Goal: Task Accomplishment & Management: Complete application form

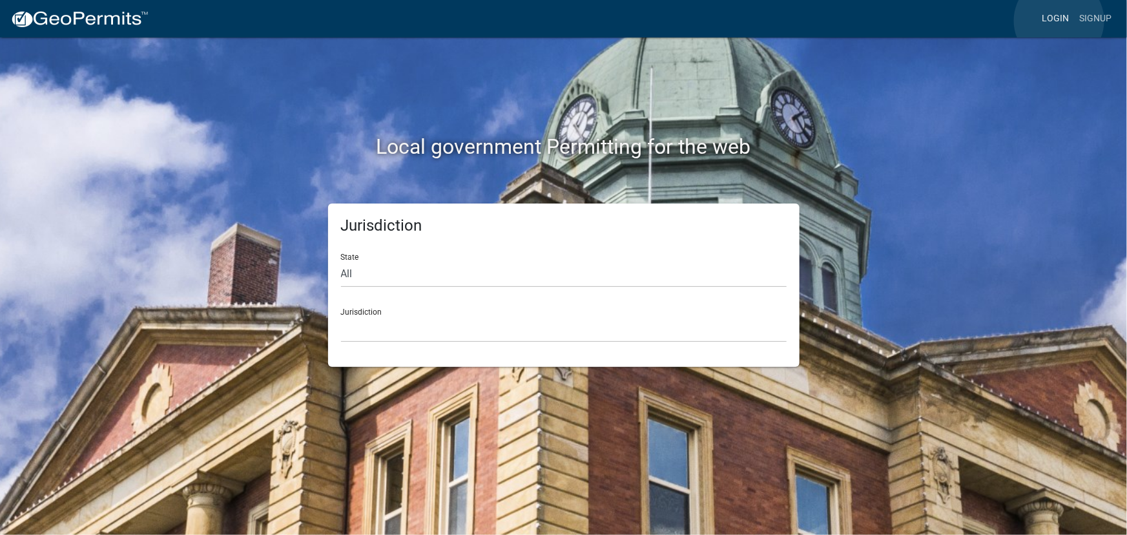
click at [1059, 21] on link "Login" at bounding box center [1054, 18] width 37 height 25
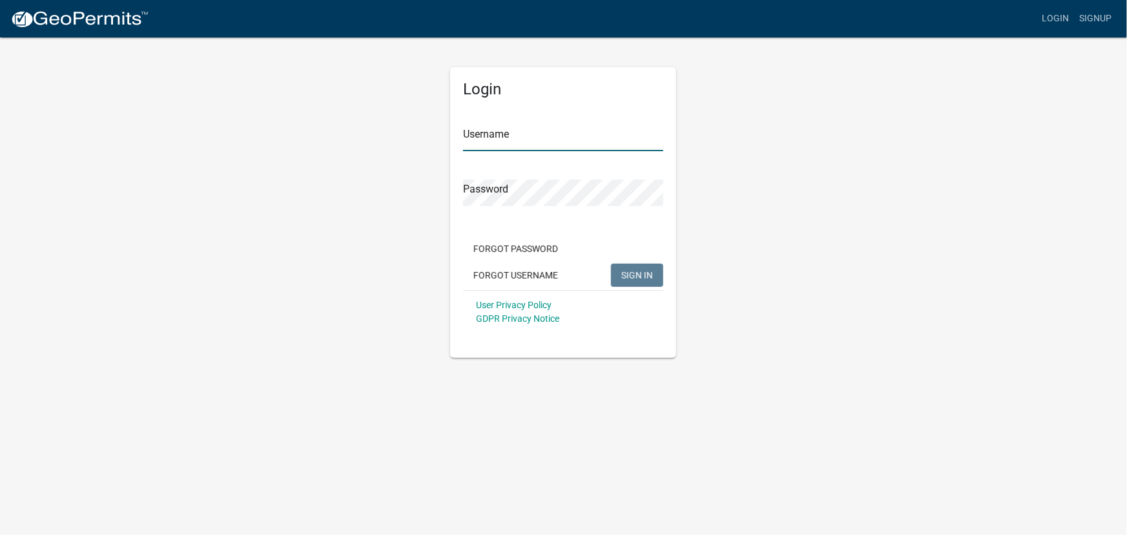
type input "kjhouse"
click at [638, 278] on span "SIGN IN" at bounding box center [637, 274] width 32 height 10
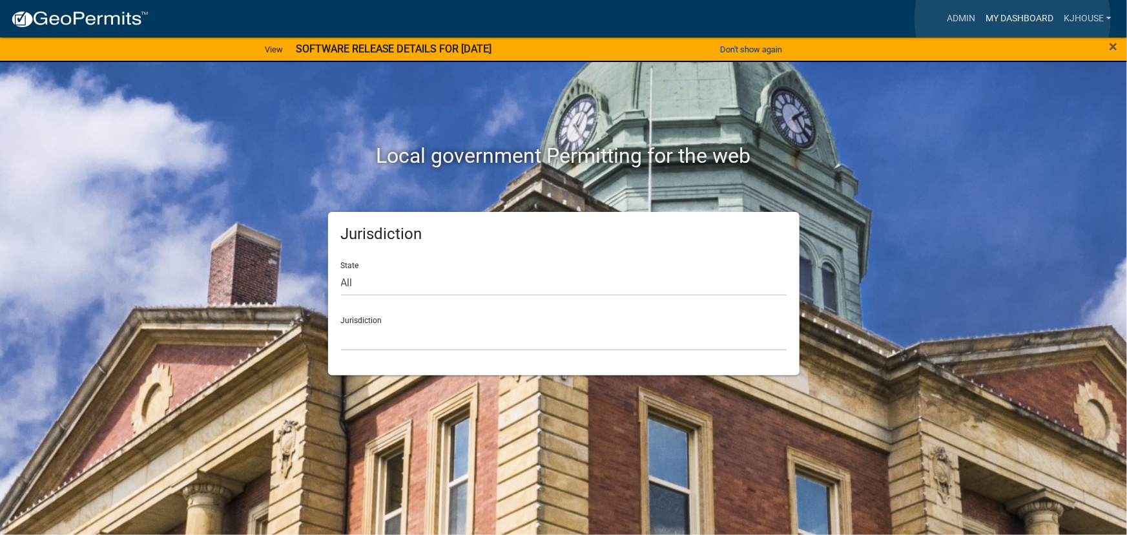
click at [1012, 19] on link "My Dashboard" at bounding box center [1019, 18] width 78 height 25
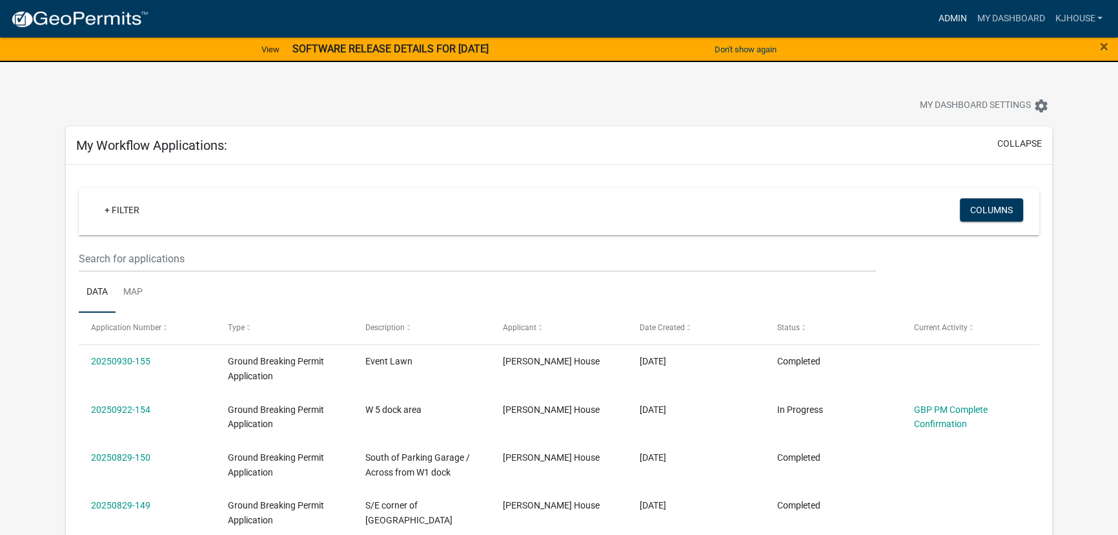
click at [941, 14] on link "Admin" at bounding box center [952, 18] width 39 height 25
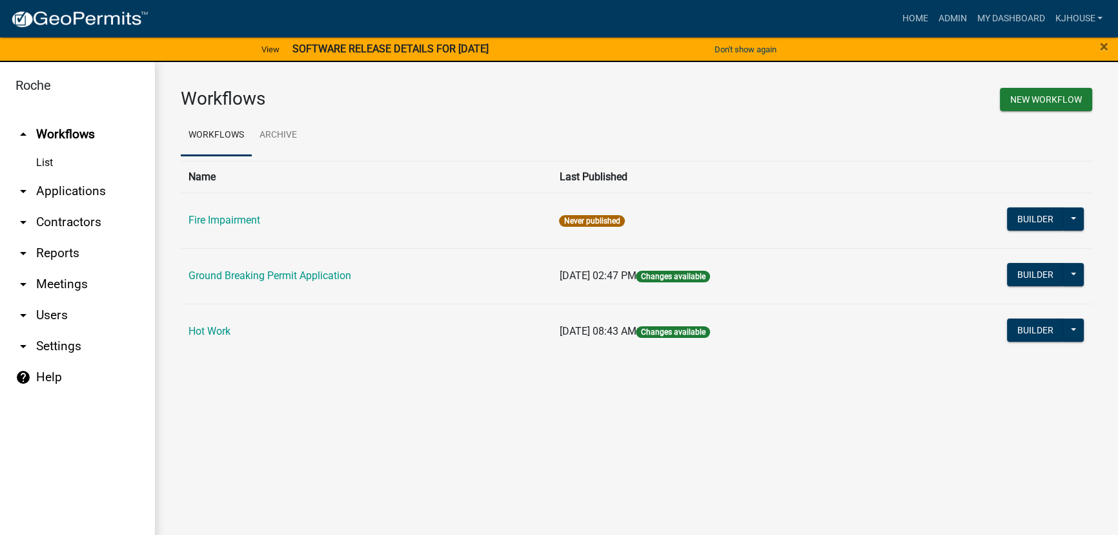
click at [227, 274] on link "Ground Breaking Permit Application" at bounding box center [270, 275] width 163 height 12
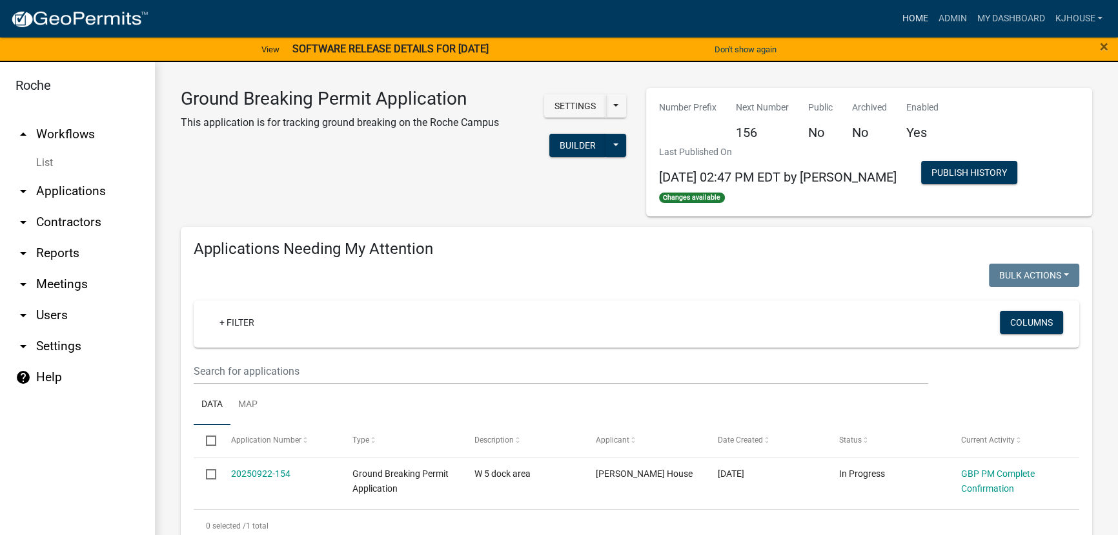
click at [905, 21] on link "Home" at bounding box center [915, 18] width 36 height 25
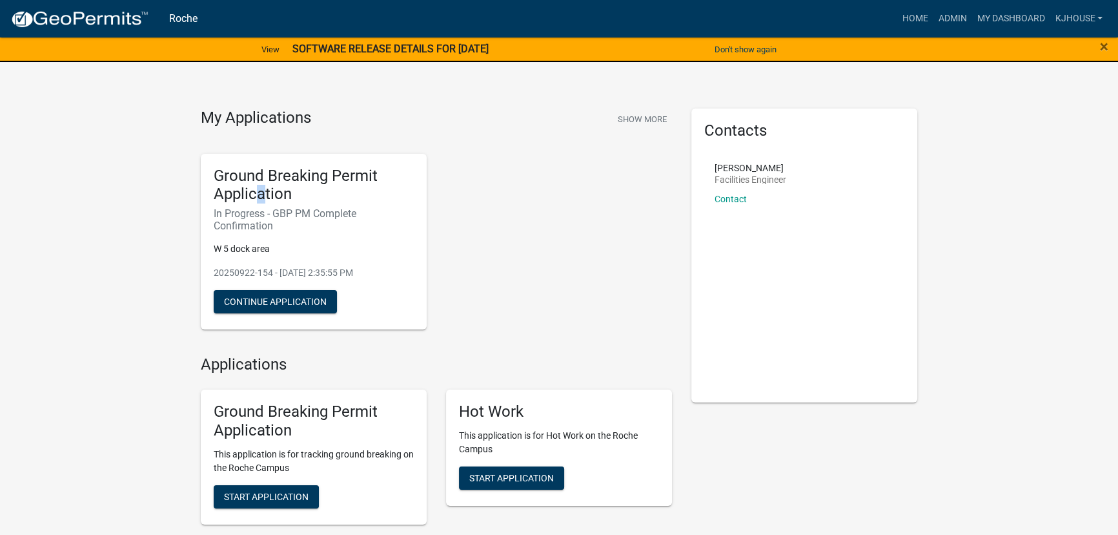
click at [261, 189] on h5 "Ground Breaking Permit Application" at bounding box center [314, 185] width 200 height 37
click at [110, 262] on div "My Applications Show More Ground Breaking Permit Application In Progress - GBP …" at bounding box center [559, 357] width 1118 height 685
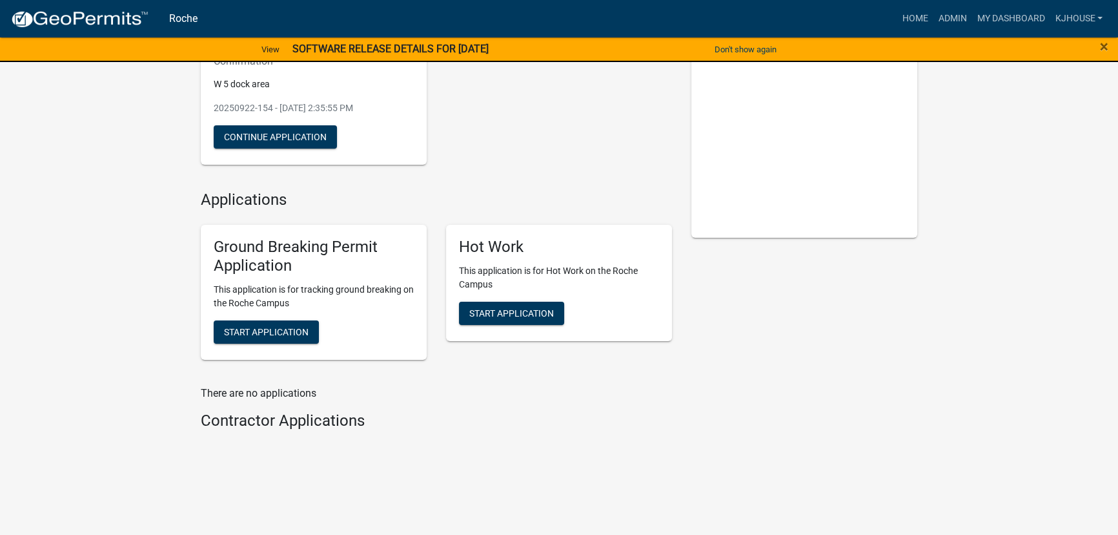
scroll to position [165, 0]
click at [267, 331] on span "Start Application" at bounding box center [266, 330] width 85 height 10
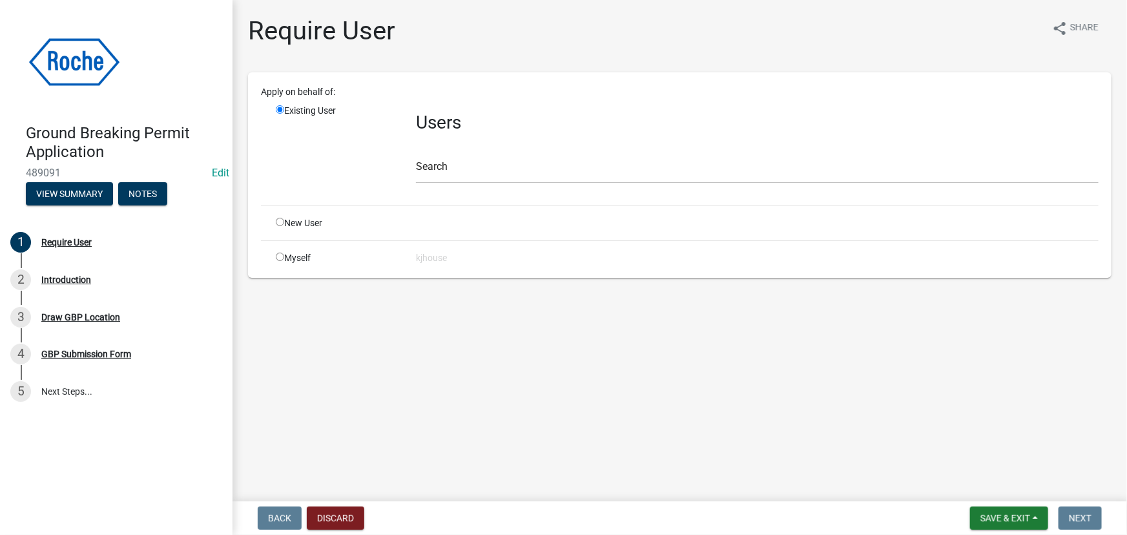
click at [281, 256] on input "radio" at bounding box center [280, 256] width 8 height 8
radio input "true"
radio input "false"
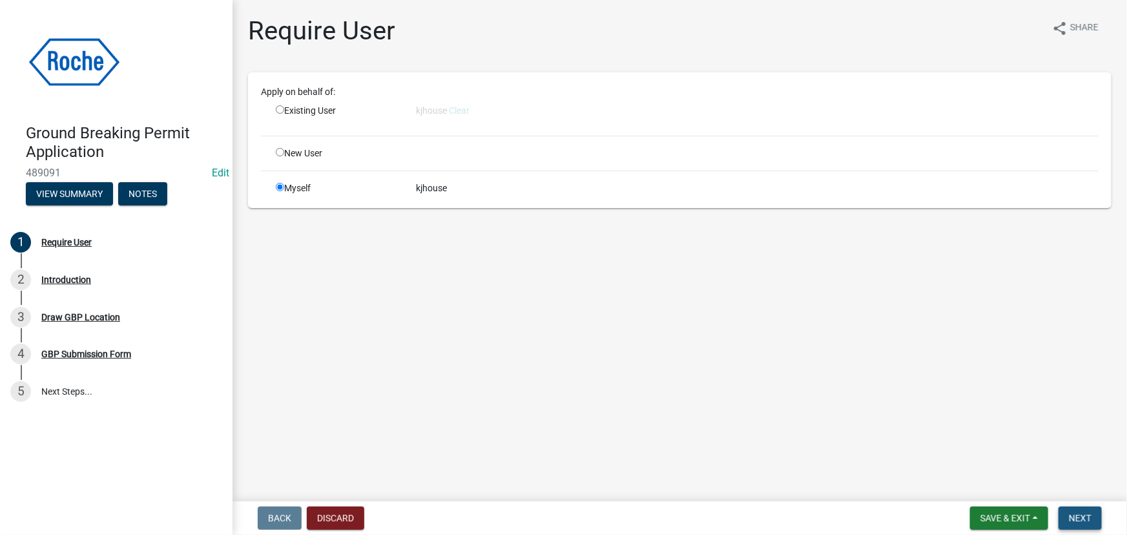
click at [1084, 520] on span "Next" at bounding box center [1079, 518] width 23 height 10
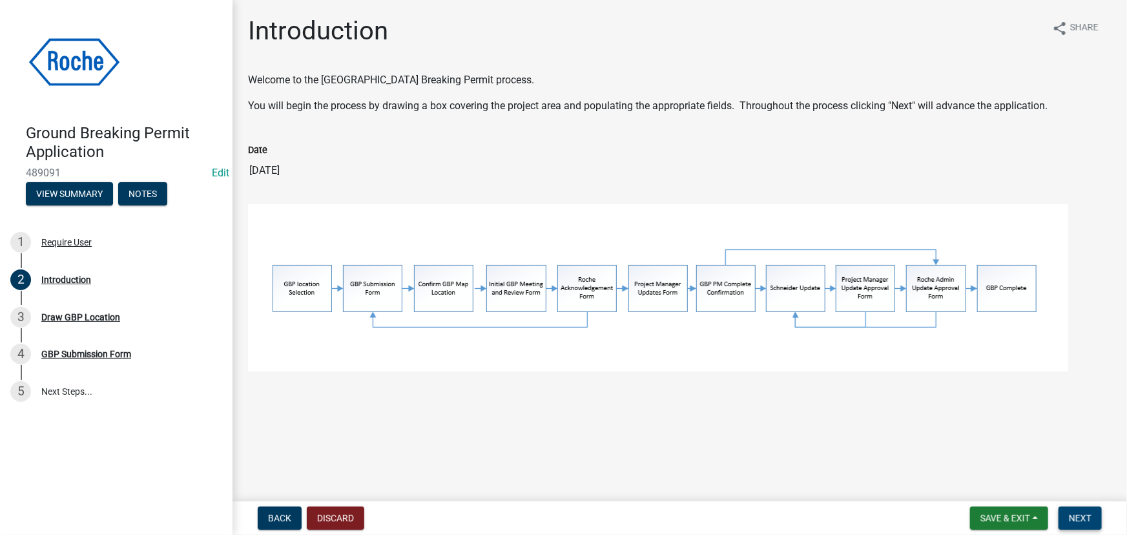
click at [1080, 516] on span "Next" at bounding box center [1079, 518] width 23 height 10
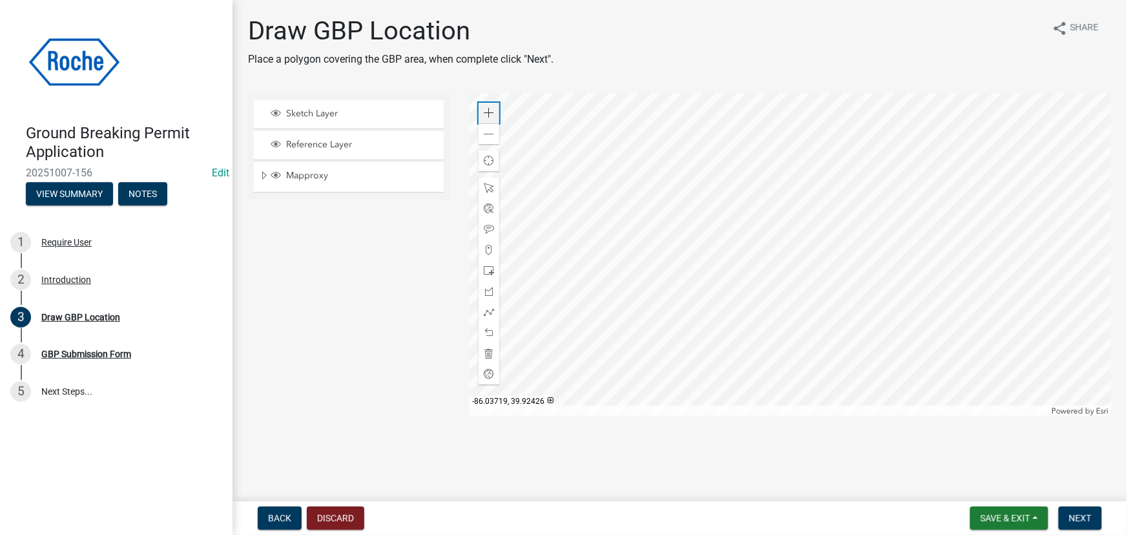
click at [484, 110] on span at bounding box center [489, 113] width 10 height 10
click at [761, 385] on div at bounding box center [790, 254] width 642 height 323
click at [757, 398] on div at bounding box center [790, 254] width 642 height 323
click at [768, 245] on div at bounding box center [790, 254] width 642 height 323
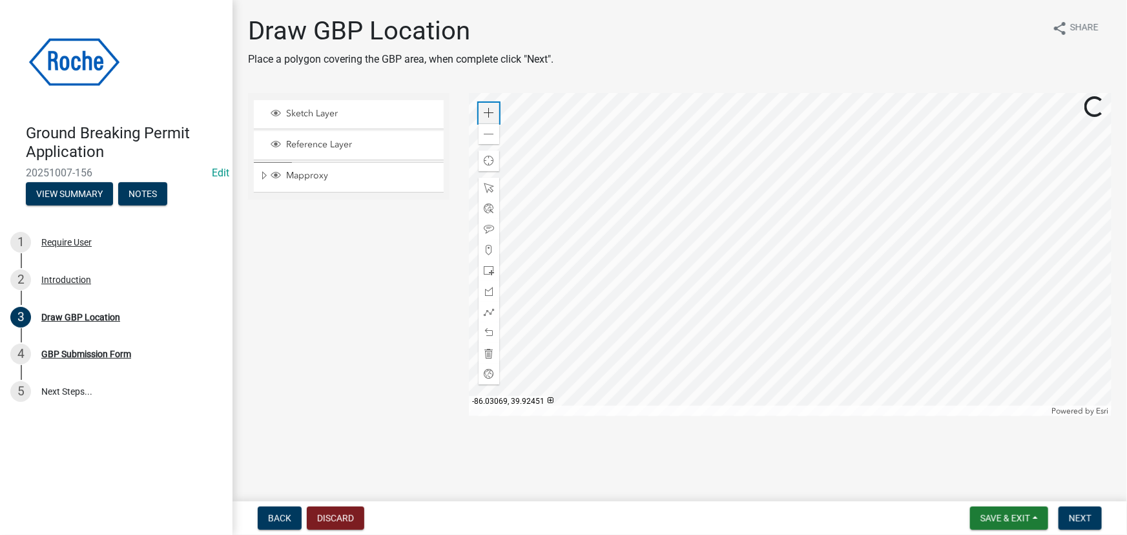
click at [489, 110] on span at bounding box center [489, 113] width 10 height 10
click at [786, 276] on div at bounding box center [790, 254] width 642 height 323
click at [491, 105] on div "Zoom in" at bounding box center [488, 113] width 21 height 21
click at [981, 154] on div at bounding box center [790, 254] width 642 height 323
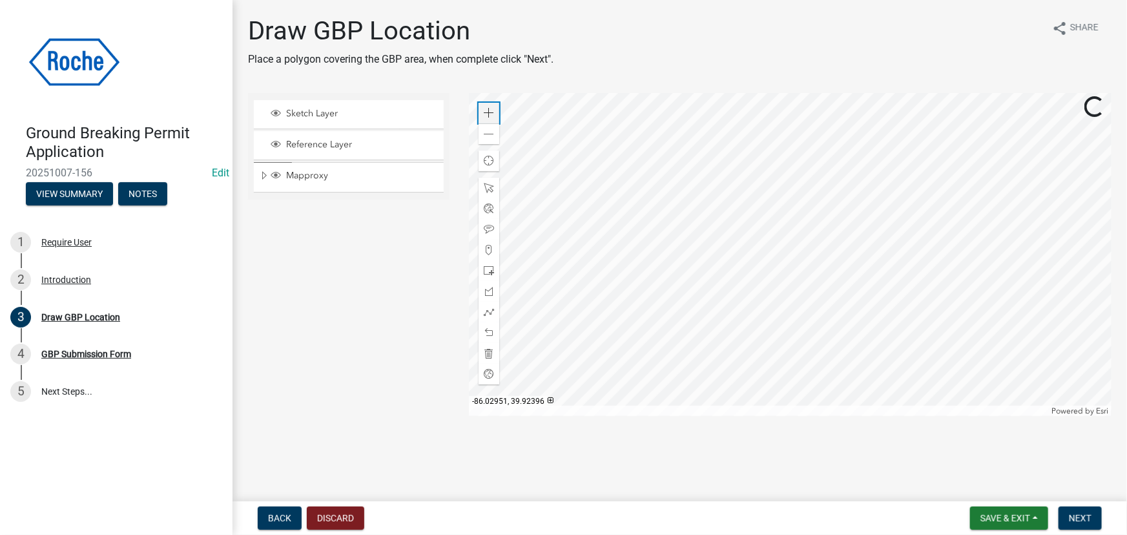
click at [494, 113] on div "Zoom in" at bounding box center [488, 113] width 21 height 21
click at [669, 197] on div at bounding box center [790, 254] width 642 height 323
click at [487, 112] on span at bounding box center [489, 113] width 10 height 10
click at [490, 289] on span at bounding box center [489, 291] width 10 height 10
click at [597, 298] on div at bounding box center [790, 254] width 642 height 323
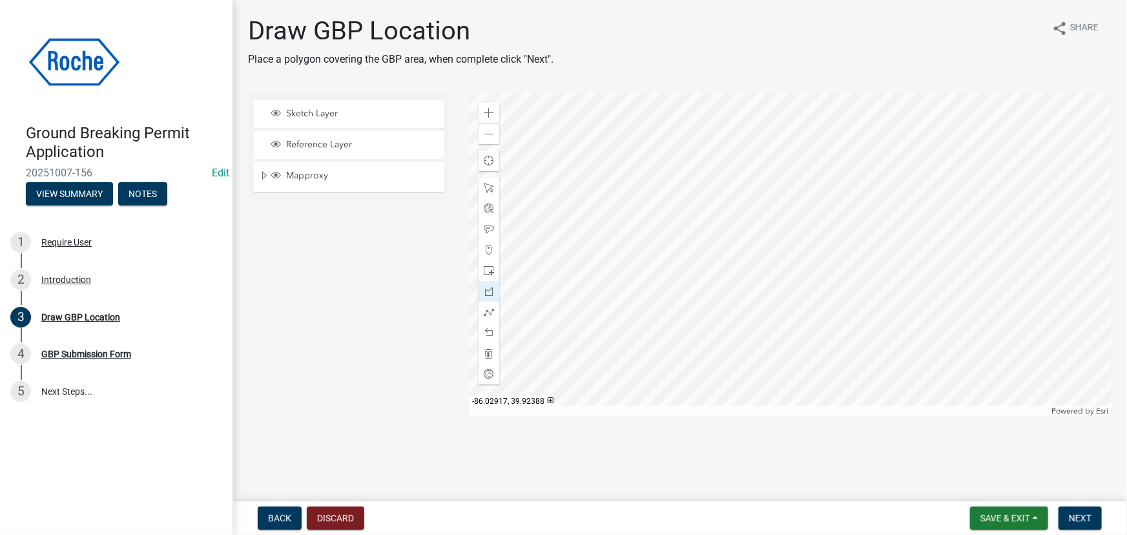
click at [838, 122] on div at bounding box center [790, 254] width 642 height 323
click at [899, 194] on div at bounding box center [790, 254] width 642 height 323
click at [642, 363] on div at bounding box center [790, 254] width 642 height 323
click at [649, 370] on div at bounding box center [790, 254] width 642 height 323
click at [596, 297] on div at bounding box center [790, 254] width 642 height 323
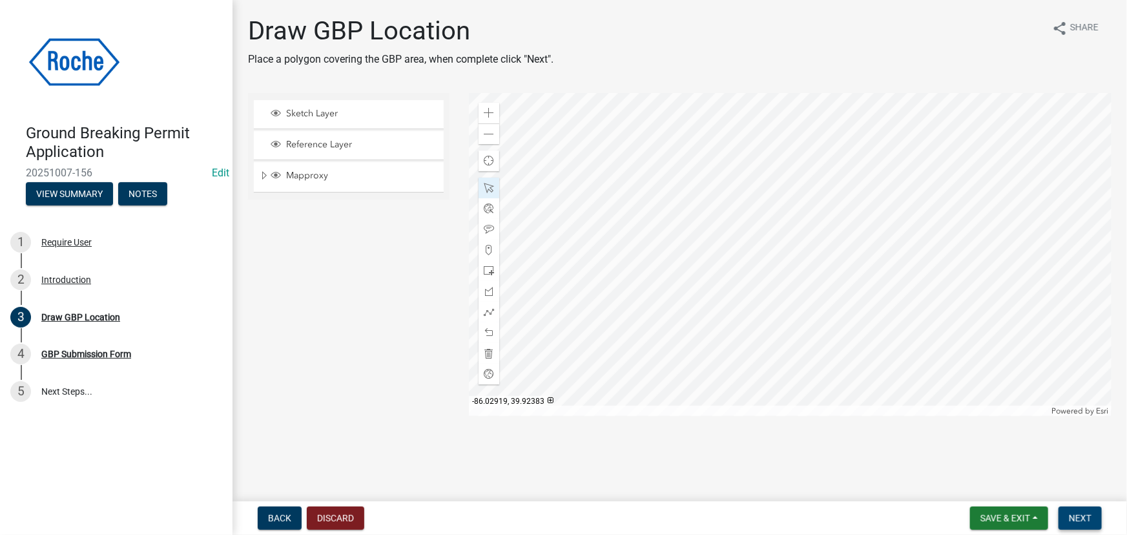
click at [1084, 519] on span "Next" at bounding box center [1079, 518] width 23 height 10
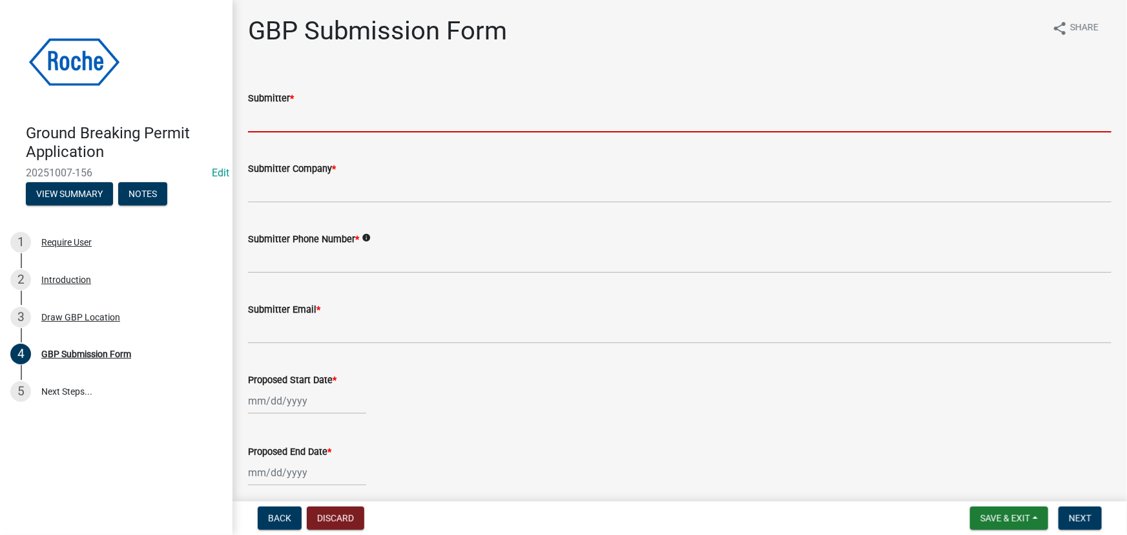
click at [288, 120] on input "Submitter *" at bounding box center [679, 119] width 863 height 26
type input "[PERSON_NAME] House"
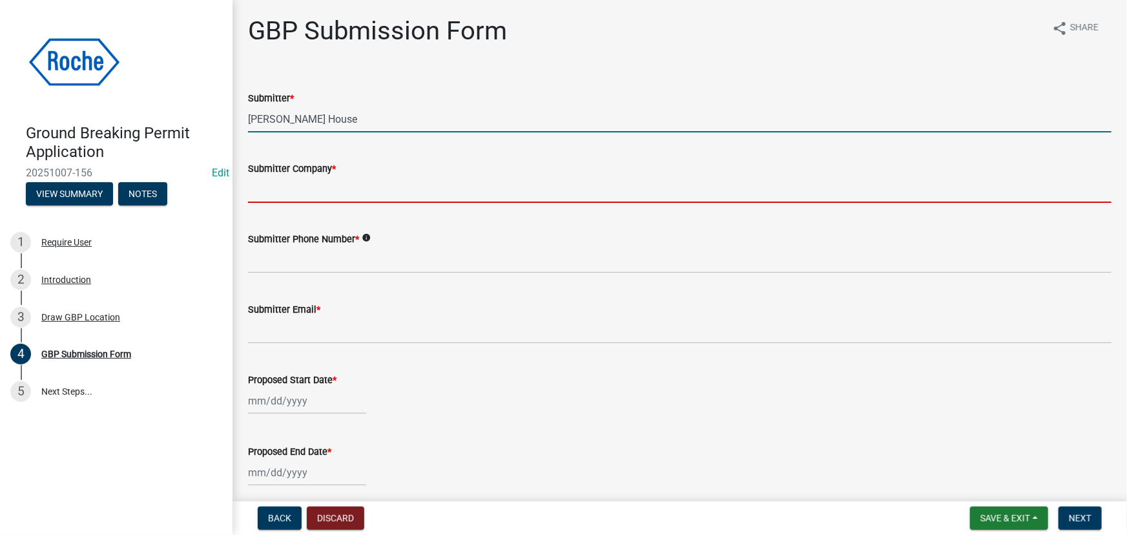
click at [322, 187] on input "Submitter Company *" at bounding box center [679, 189] width 863 height 26
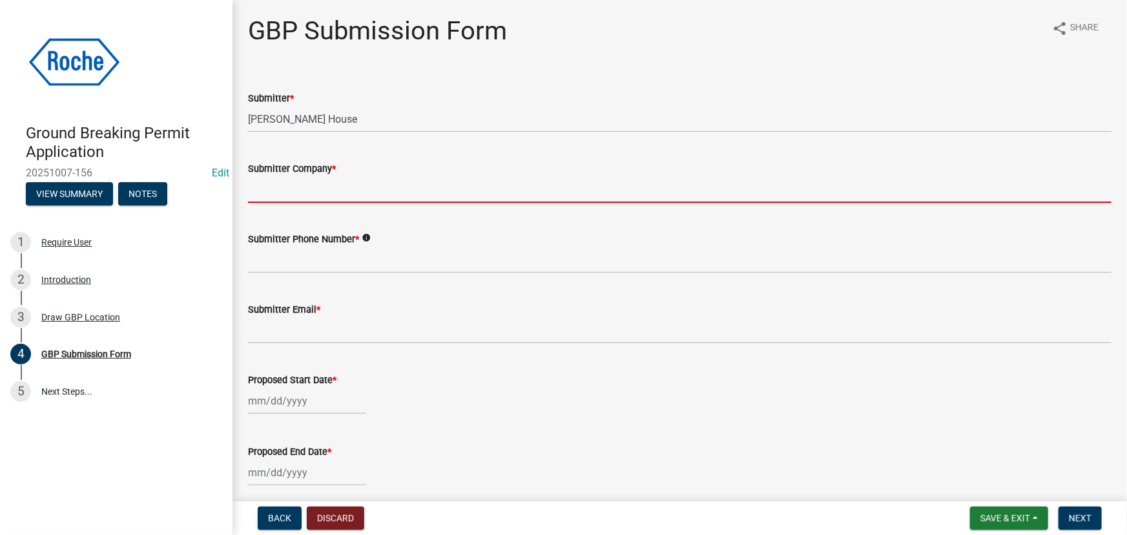
type input "Roche Diagnostics"
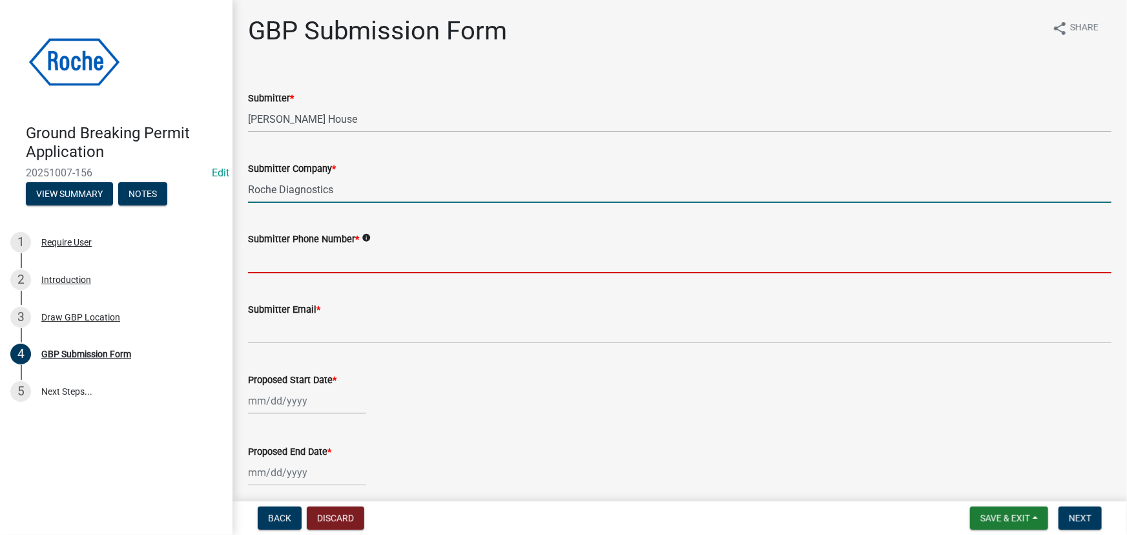
type input "3174370421"
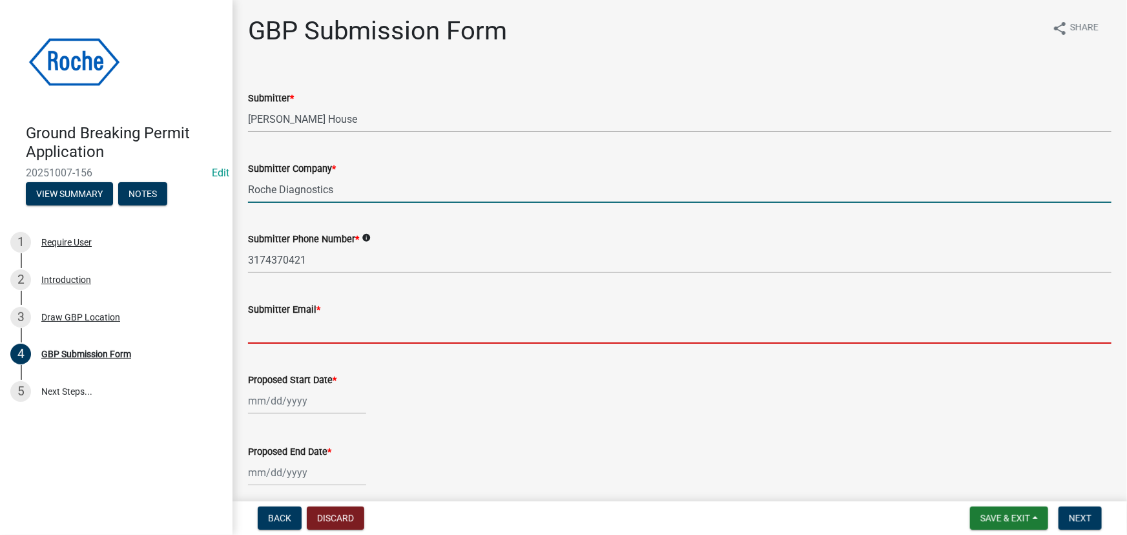
type input "[PERSON_NAME][DOMAIN_NAME][EMAIL_ADDRESS][PERSON_NAME][DOMAIN_NAME]"
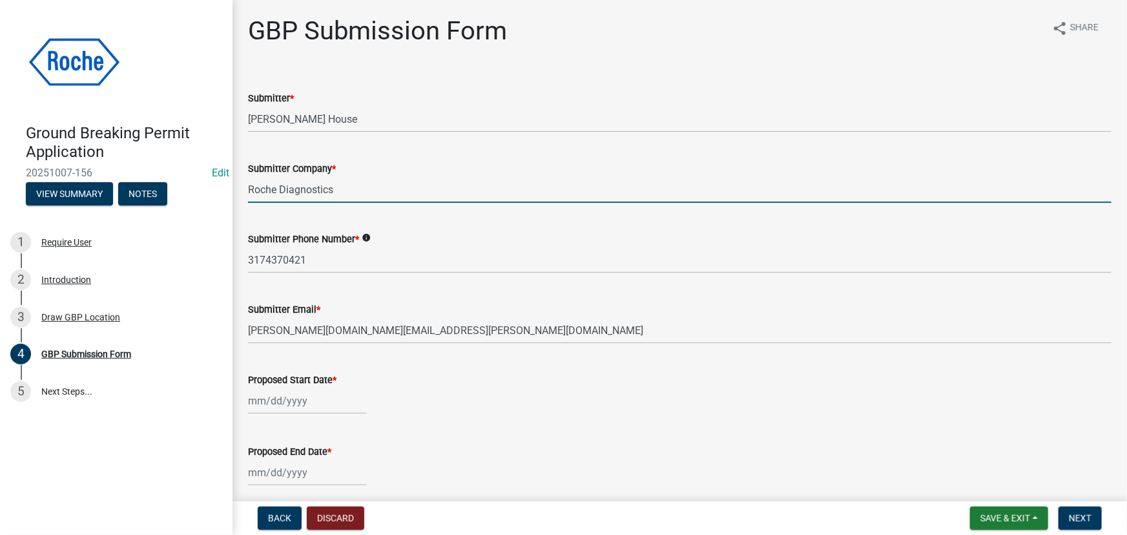
click at [261, 405] on div at bounding box center [307, 400] width 118 height 26
select select "10"
select select "2025"
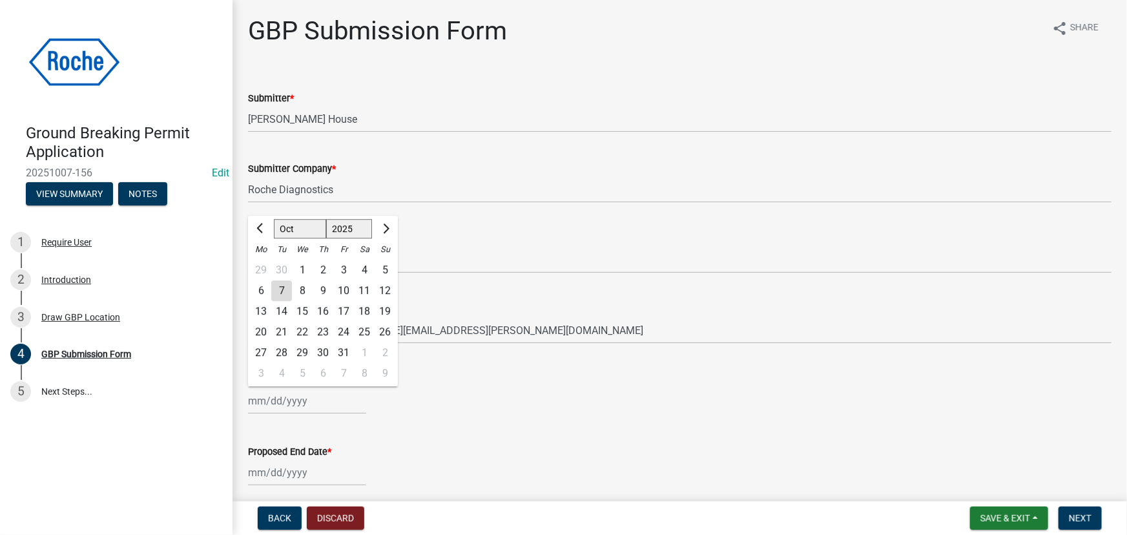
click at [301, 289] on div "8" at bounding box center [302, 290] width 21 height 21
type input "[DATE]"
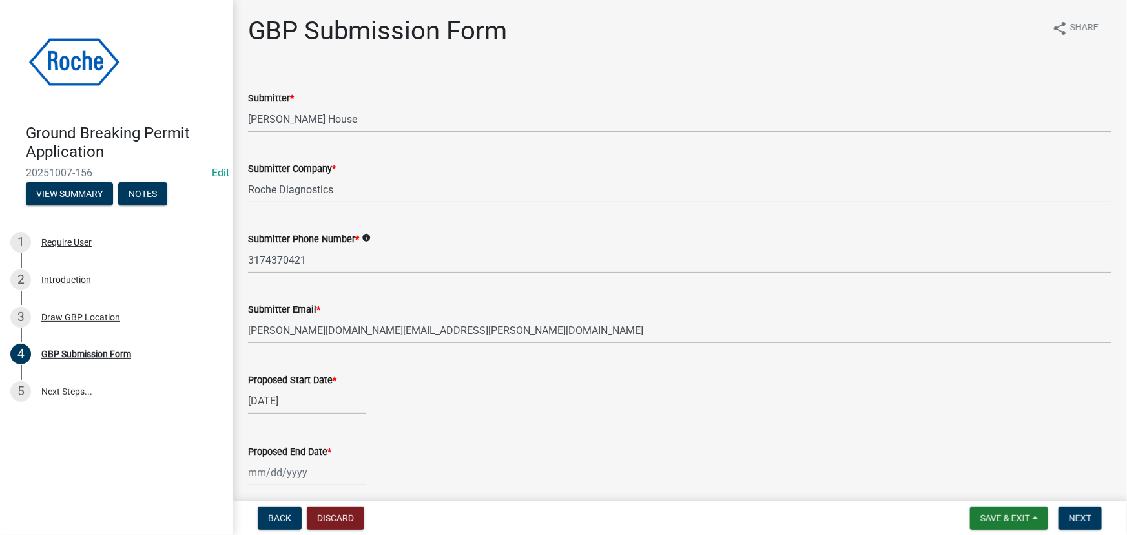
click at [292, 468] on div at bounding box center [307, 472] width 118 height 26
select select "10"
select select "2025"
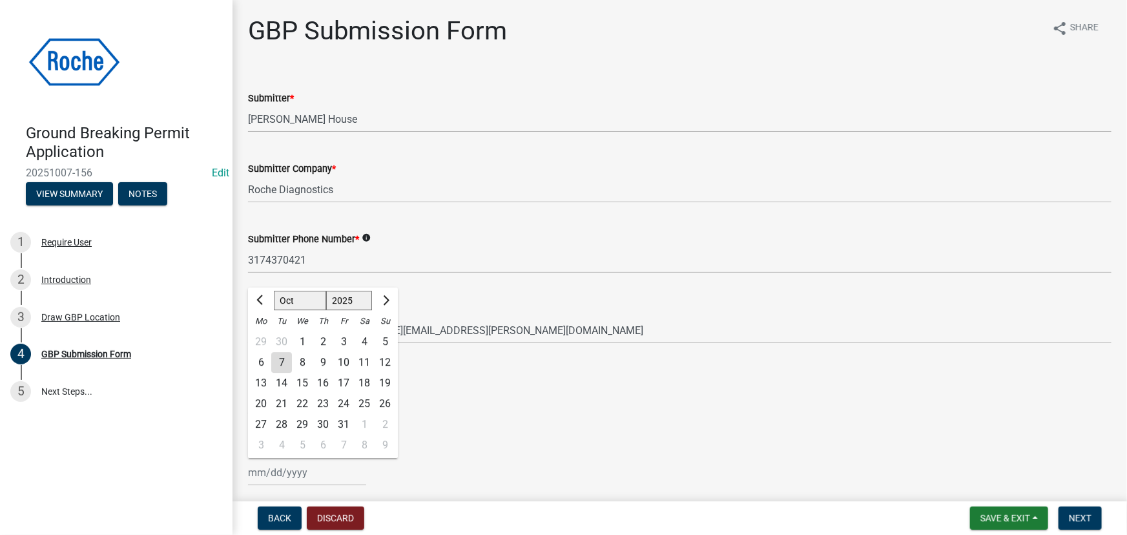
click at [303, 362] on div "8" at bounding box center [302, 362] width 21 height 21
type input "[DATE]"
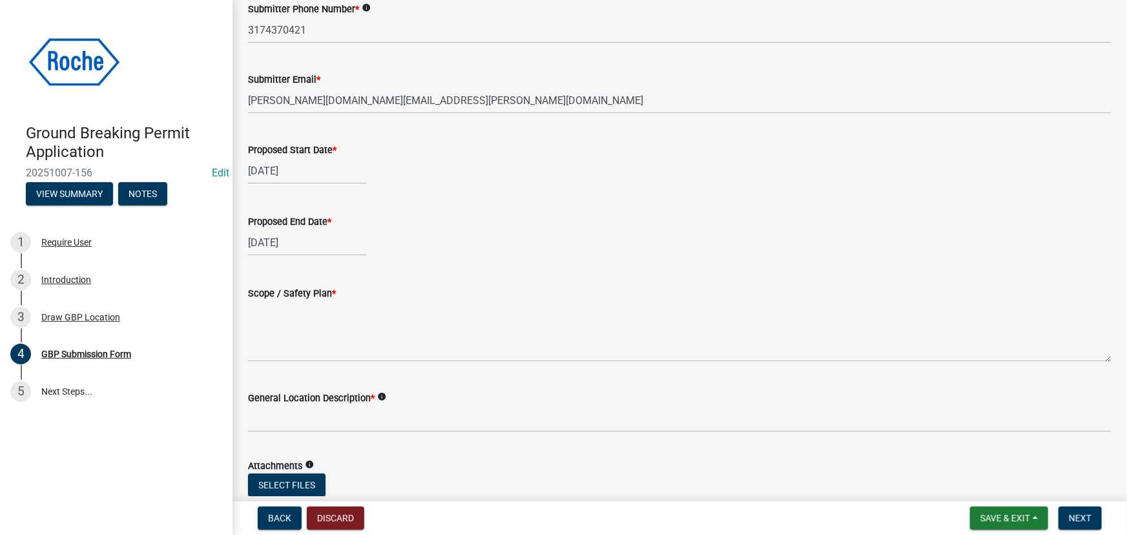
scroll to position [234, 0]
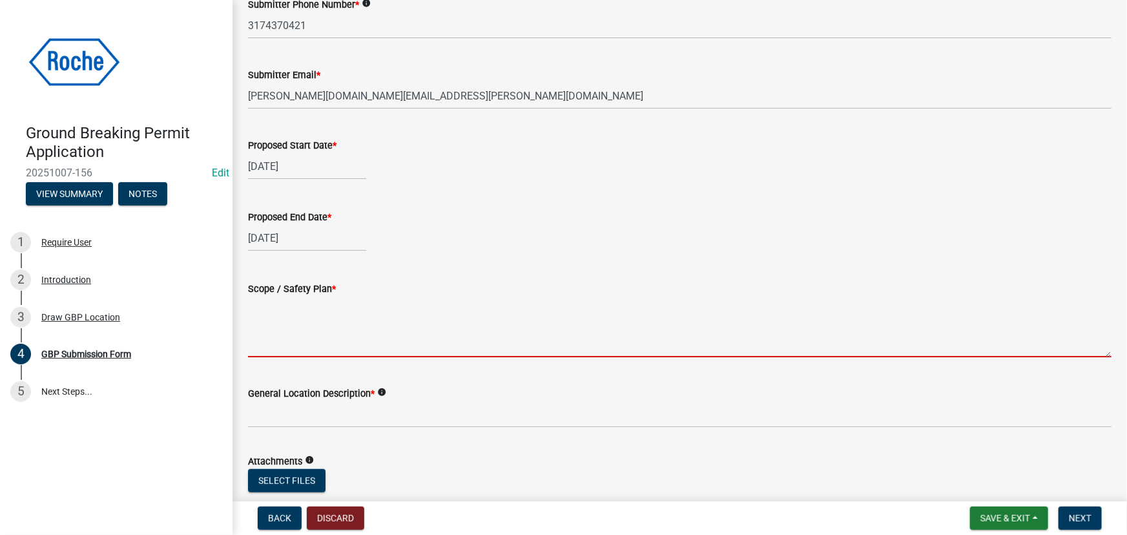
click at [256, 325] on textarea "Scope / Safety Plan *" at bounding box center [679, 326] width 863 height 61
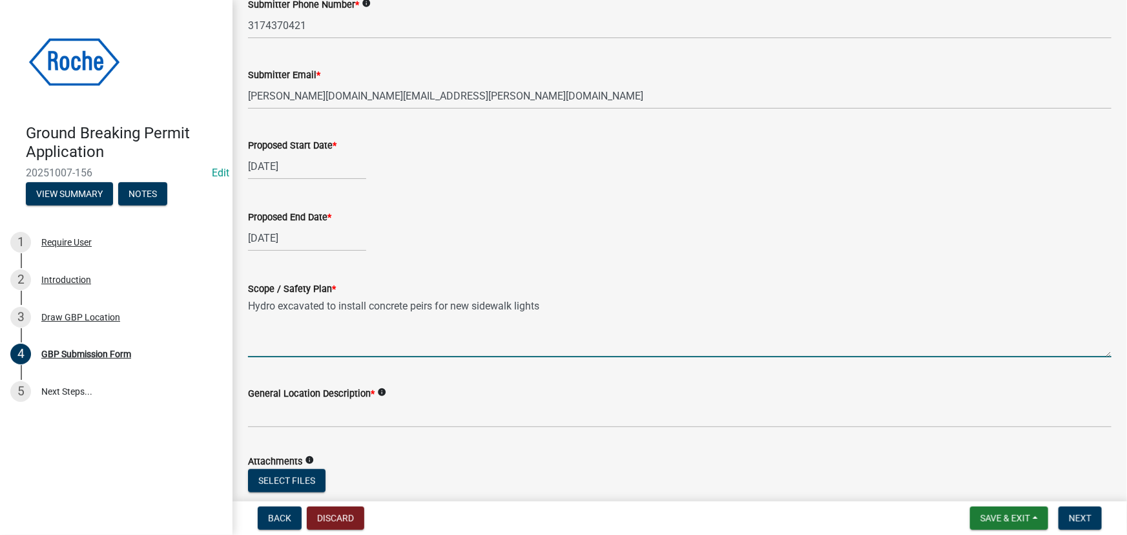
type textarea "Hydro excavated to install concrete peirs for new sidewalk lights"
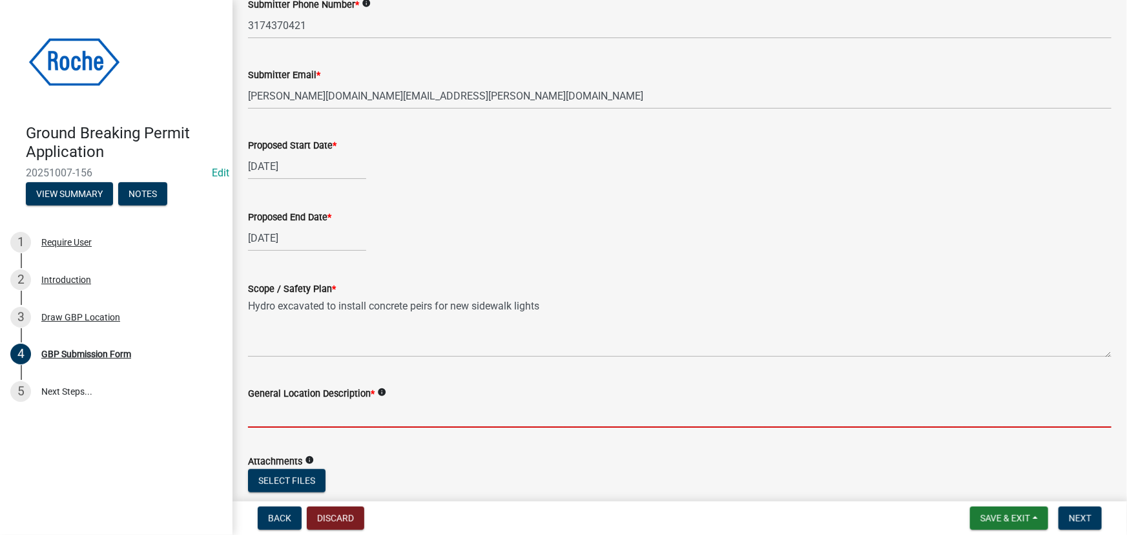
click at [267, 415] on input "General Location Description *" at bounding box center [679, 414] width 863 height 26
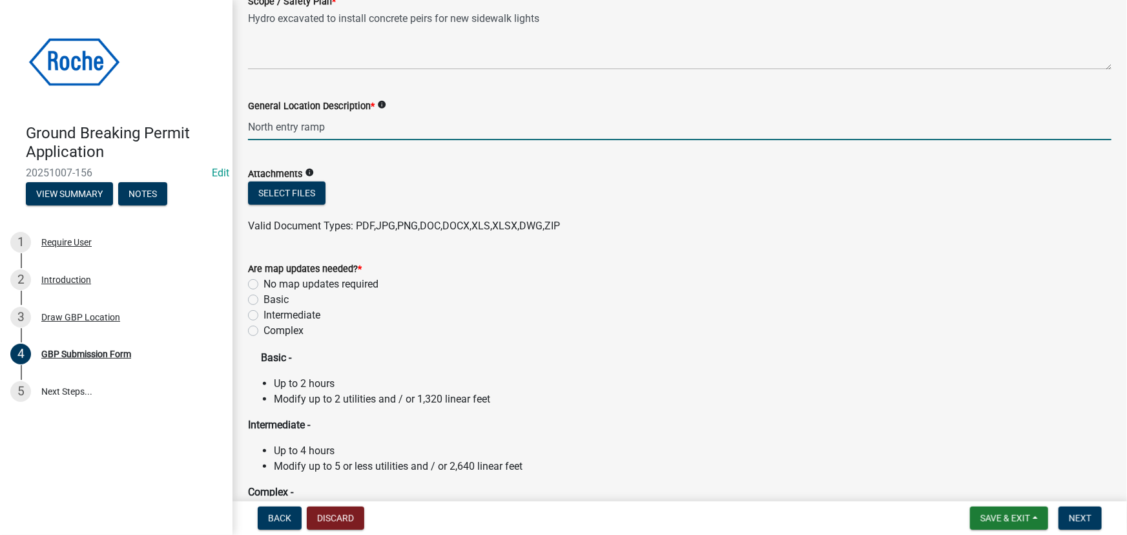
scroll to position [528, 0]
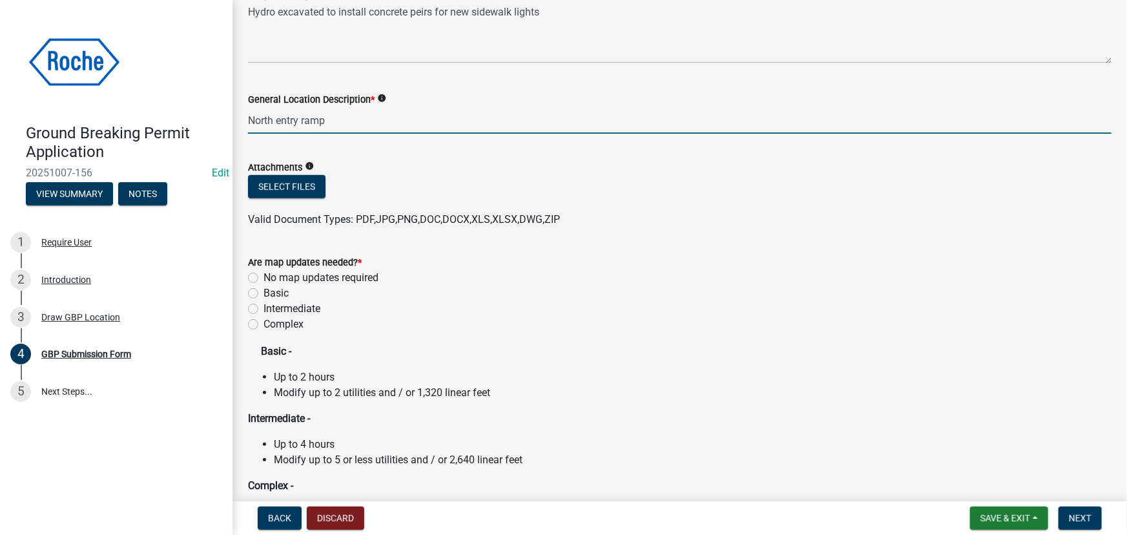
type input "North entry ramp"
click at [263, 274] on label "No map updates required" at bounding box center [320, 277] width 115 height 15
click at [263, 274] on input "No map updates required" at bounding box center [267, 274] width 8 height 8
radio input "true"
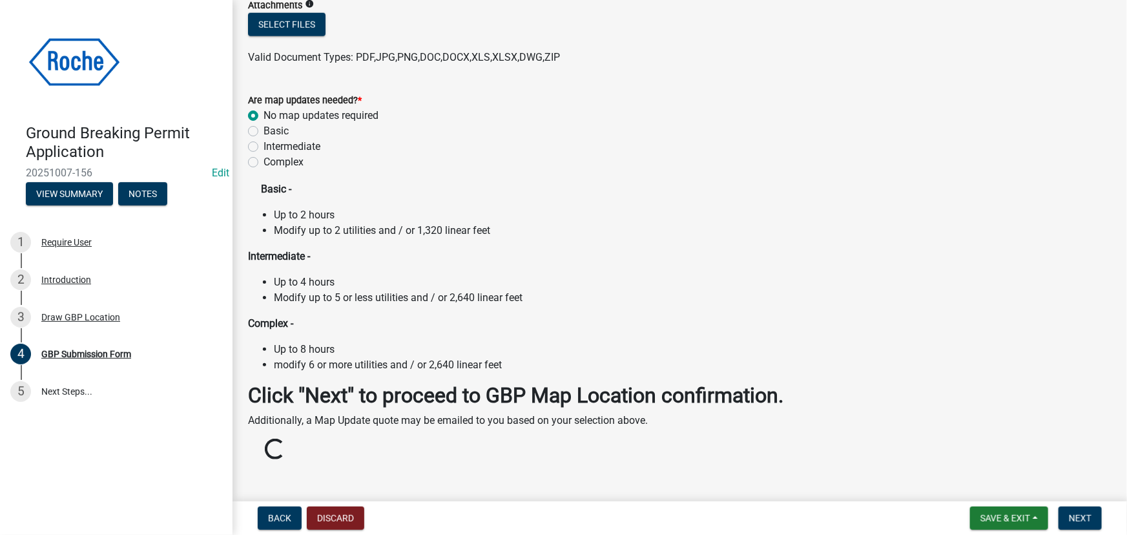
scroll to position [693, 0]
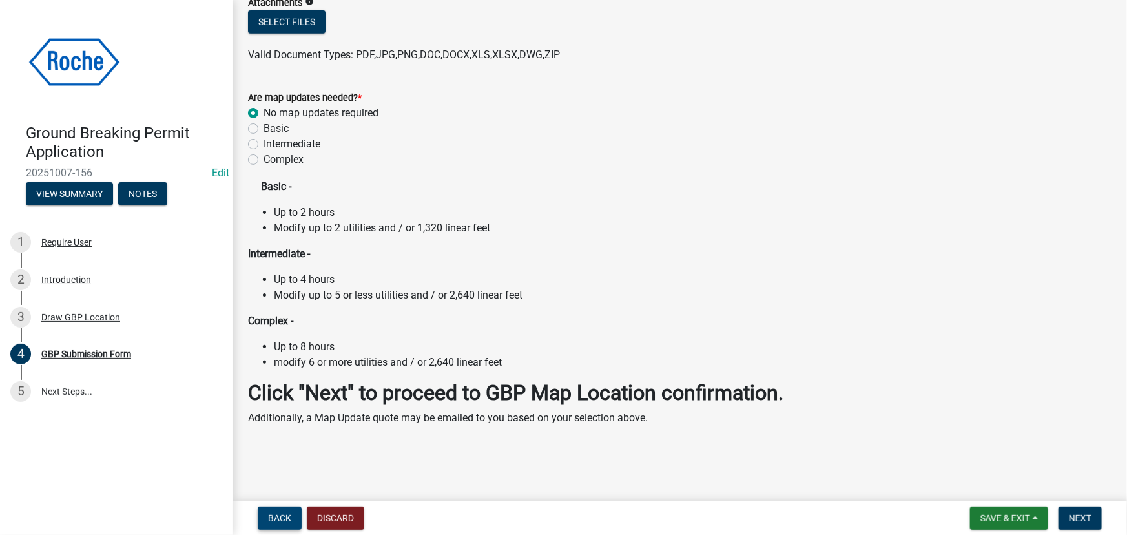
click at [277, 519] on span "Back" at bounding box center [279, 518] width 23 height 10
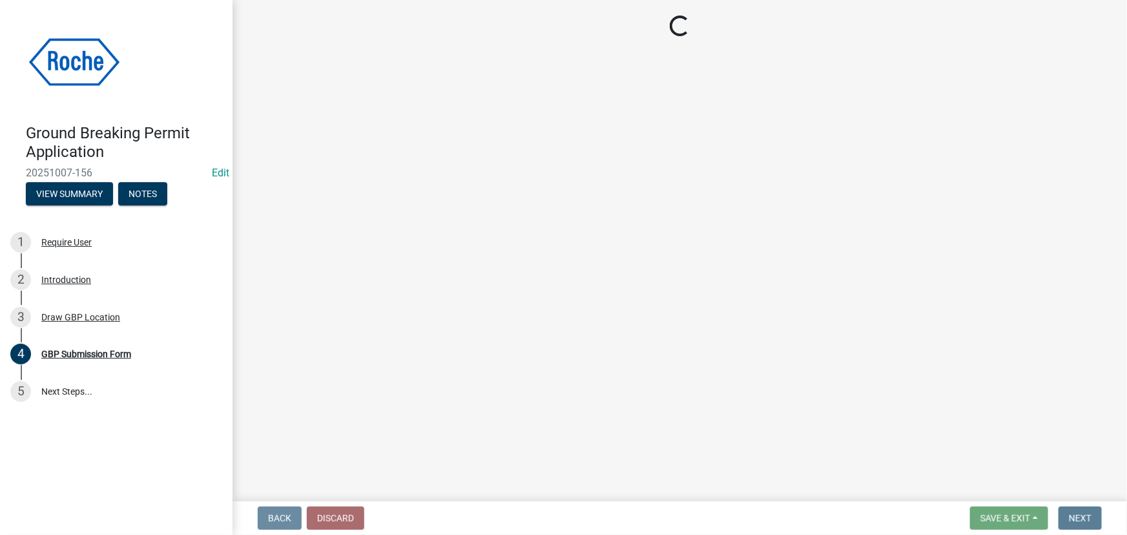
scroll to position [0, 0]
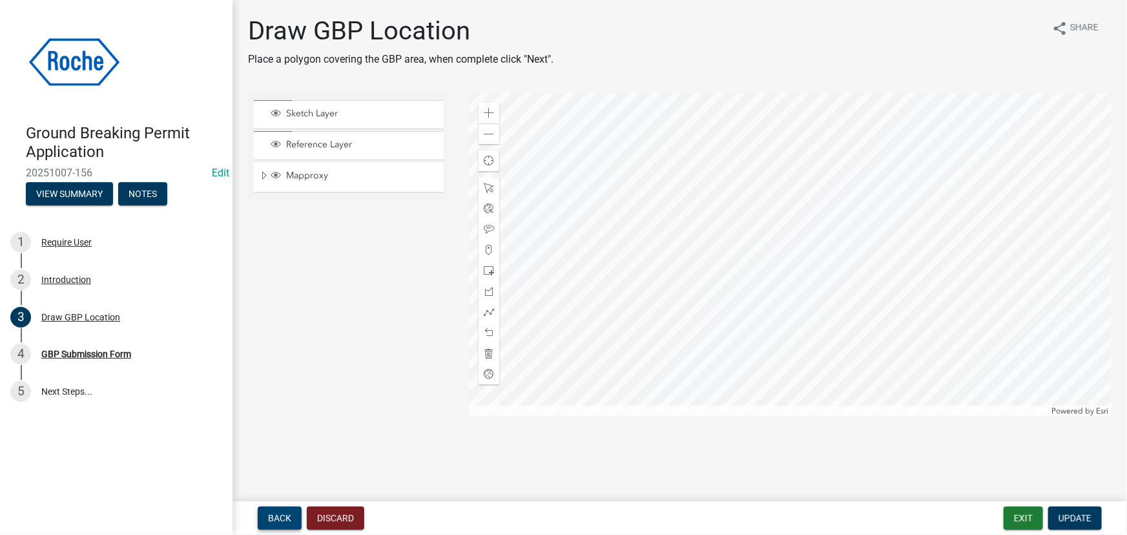
click at [277, 519] on span "Back" at bounding box center [279, 518] width 23 height 10
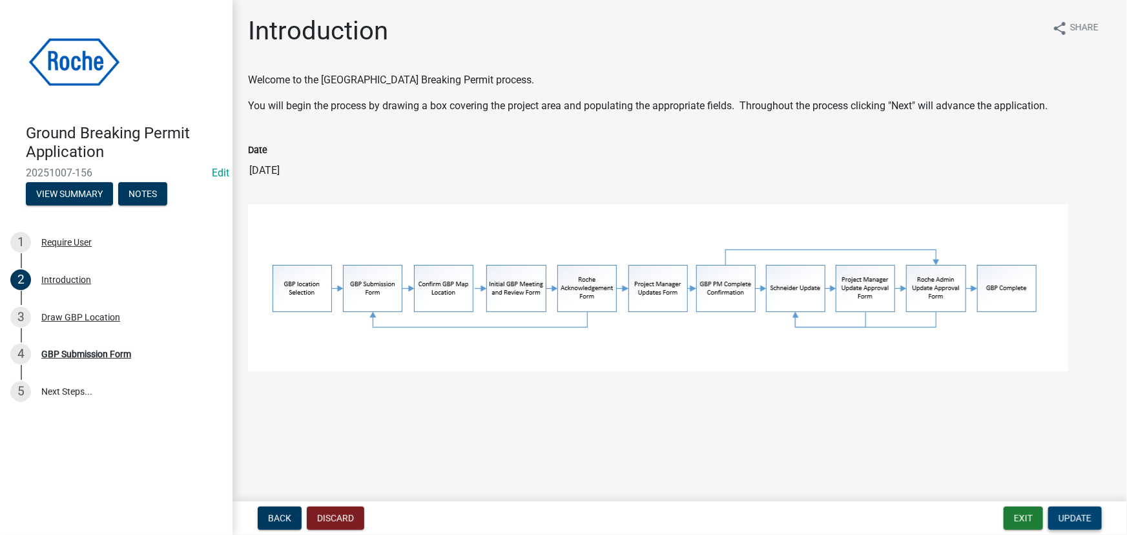
click at [1070, 519] on span "Update" at bounding box center [1074, 518] width 33 height 10
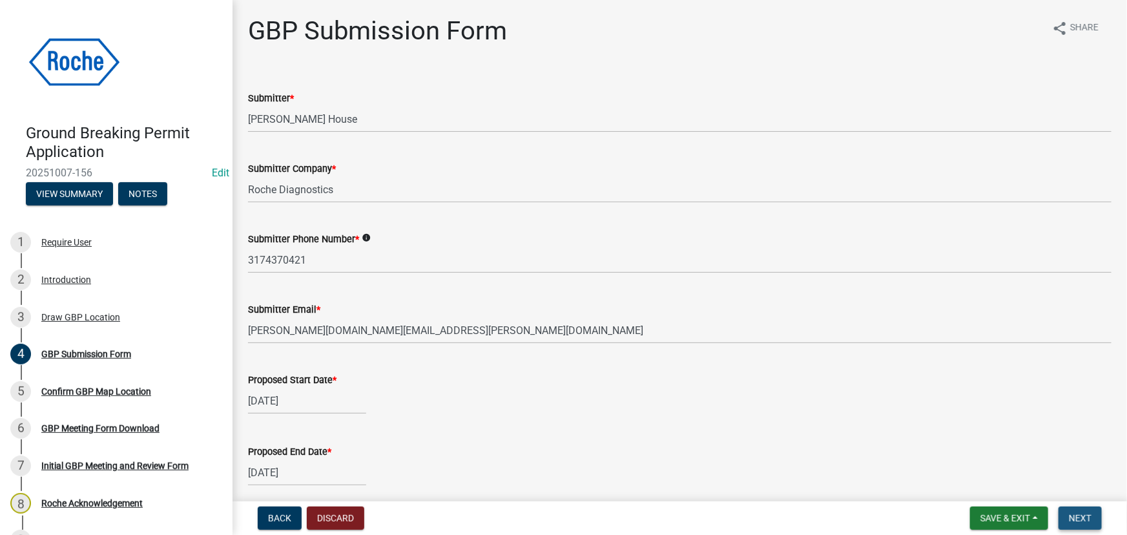
click at [1070, 516] on span "Next" at bounding box center [1079, 518] width 23 height 10
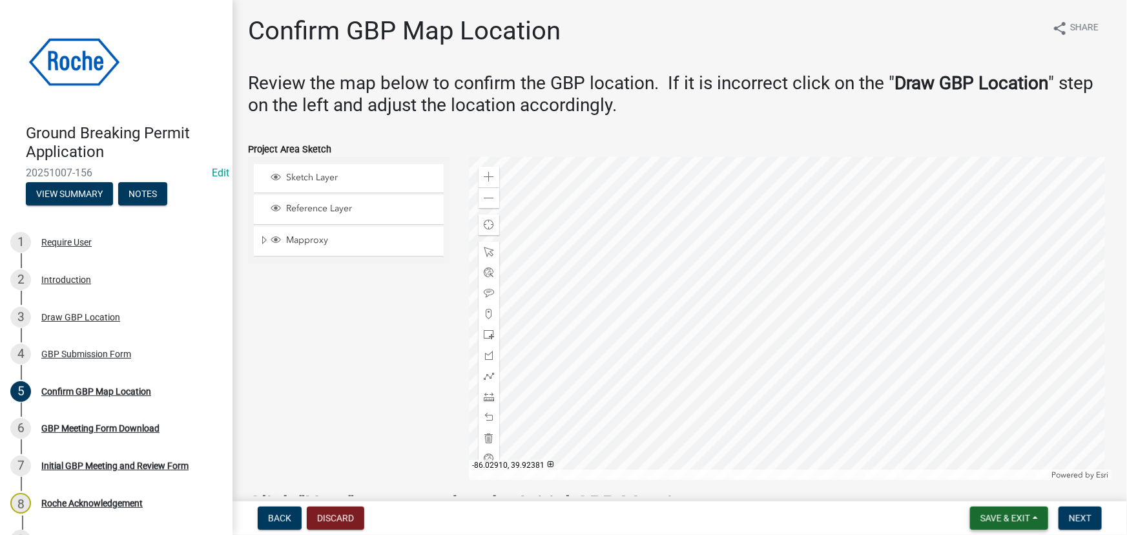
click at [993, 514] on span "Save & Exit" at bounding box center [1005, 518] width 50 height 10
click at [995, 485] on button "Save & Exit" at bounding box center [995, 484] width 103 height 31
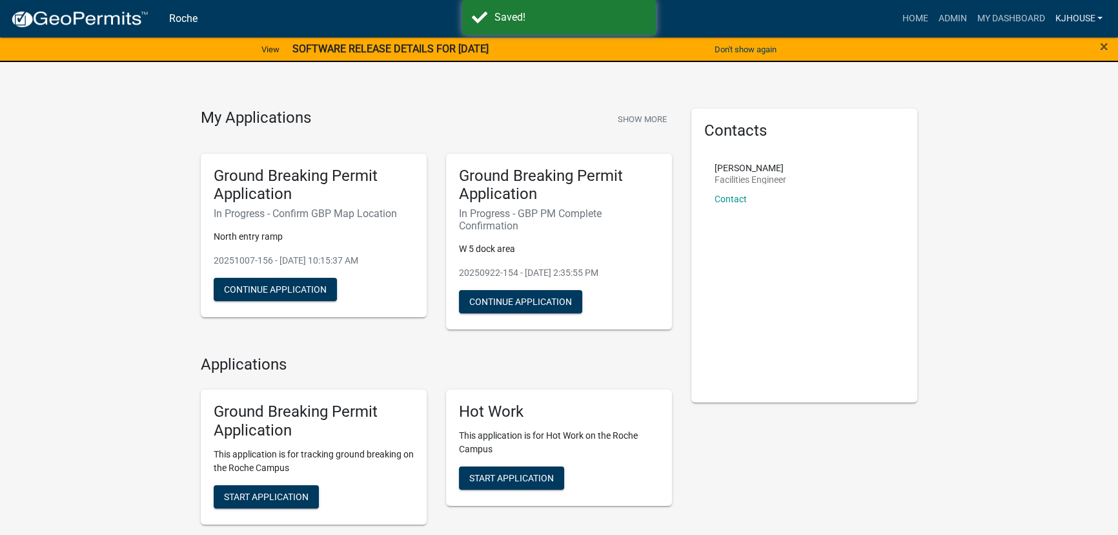
click at [1074, 16] on link "kjhouse" at bounding box center [1079, 18] width 58 height 25
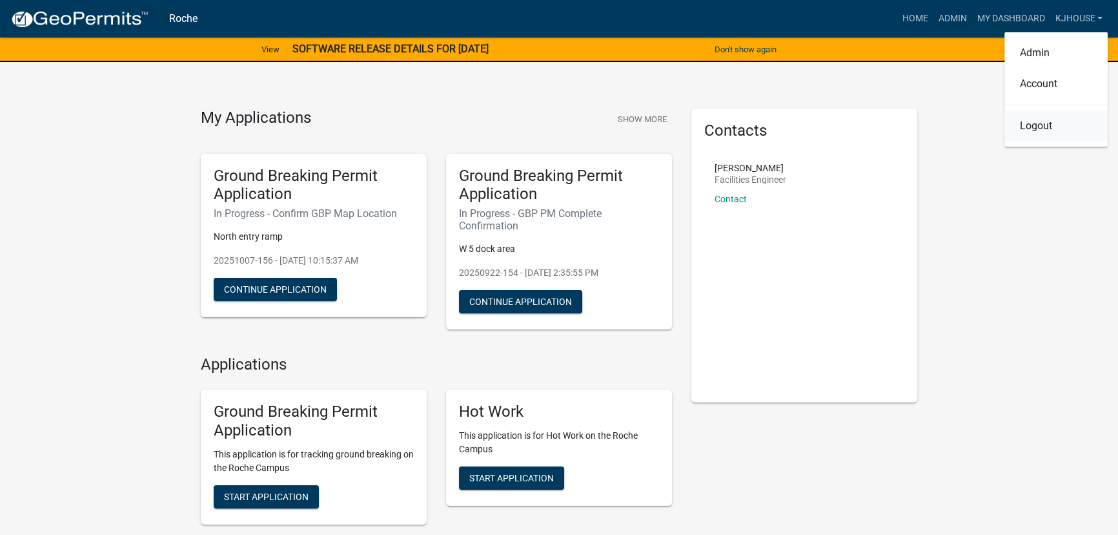
click at [1034, 132] on link "Logout" at bounding box center [1056, 125] width 103 height 31
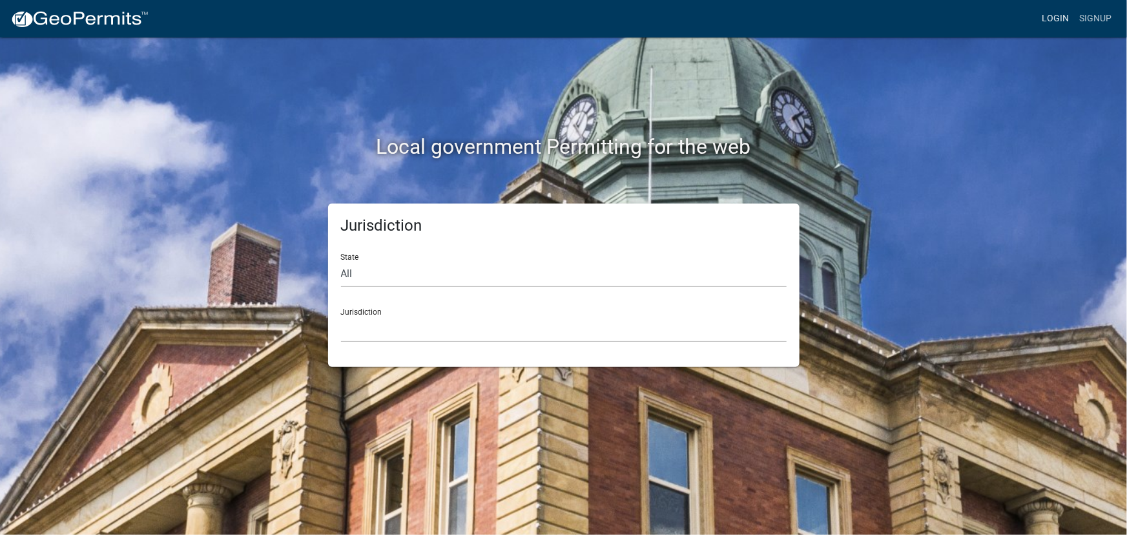
click at [1054, 19] on link "Login" at bounding box center [1054, 18] width 37 height 25
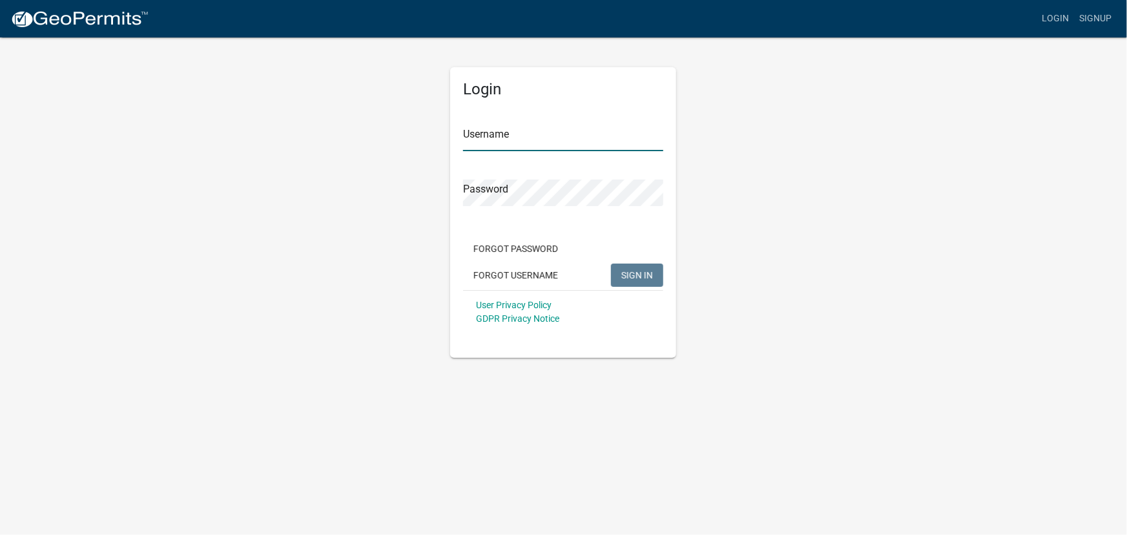
type input "kjhouse"
click at [638, 275] on span "SIGN IN" at bounding box center [637, 274] width 32 height 10
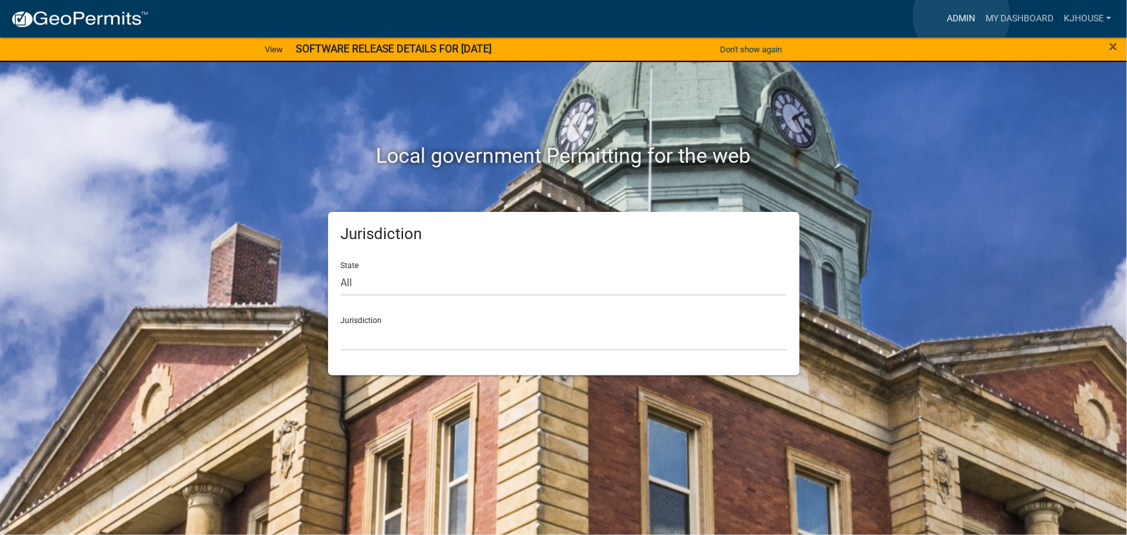
click at [961, 16] on link "Admin" at bounding box center [960, 18] width 39 height 25
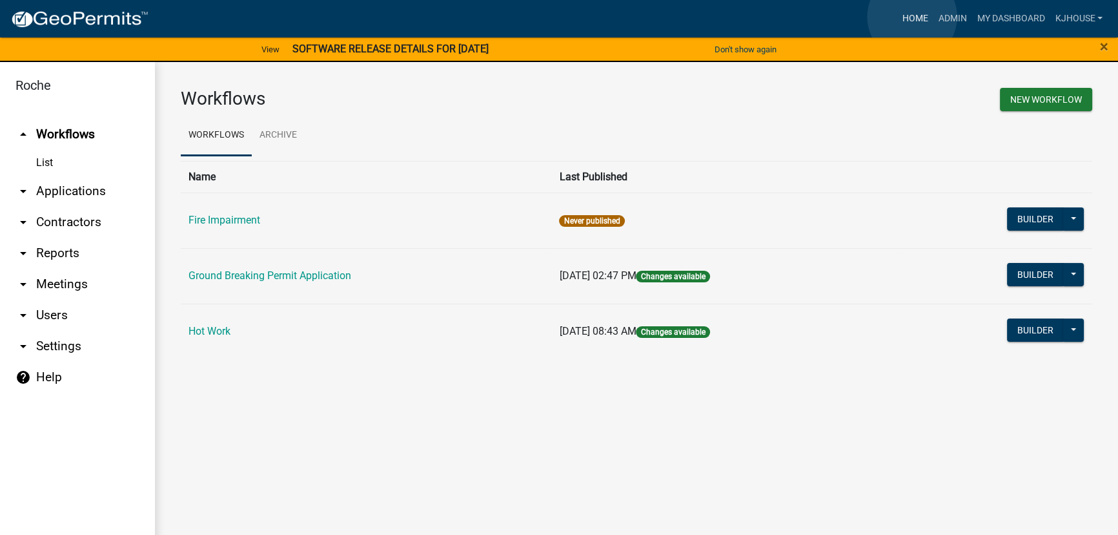
click at [912, 17] on link "Home" at bounding box center [915, 18] width 36 height 25
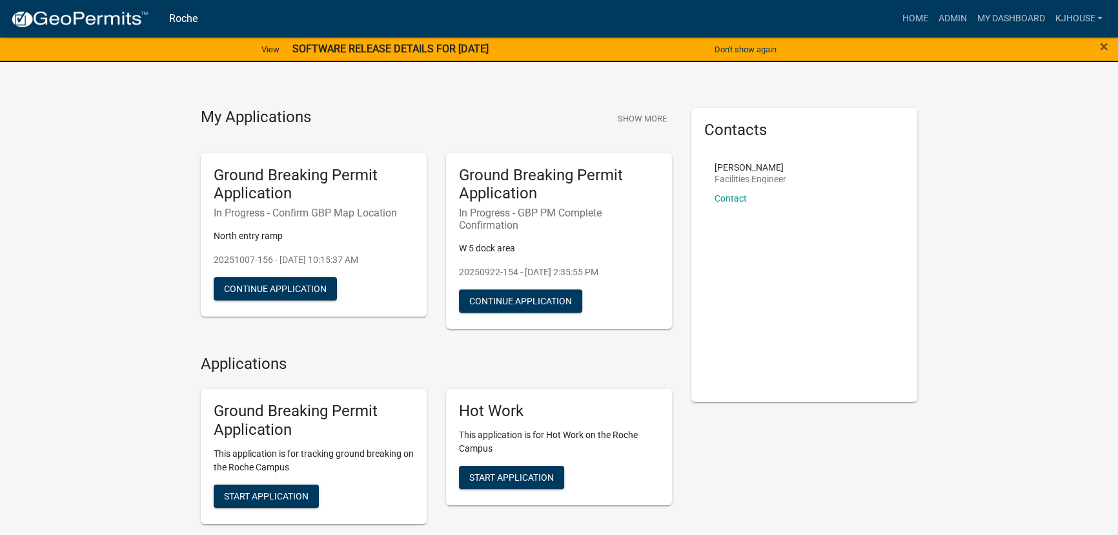
scroll to position [165, 0]
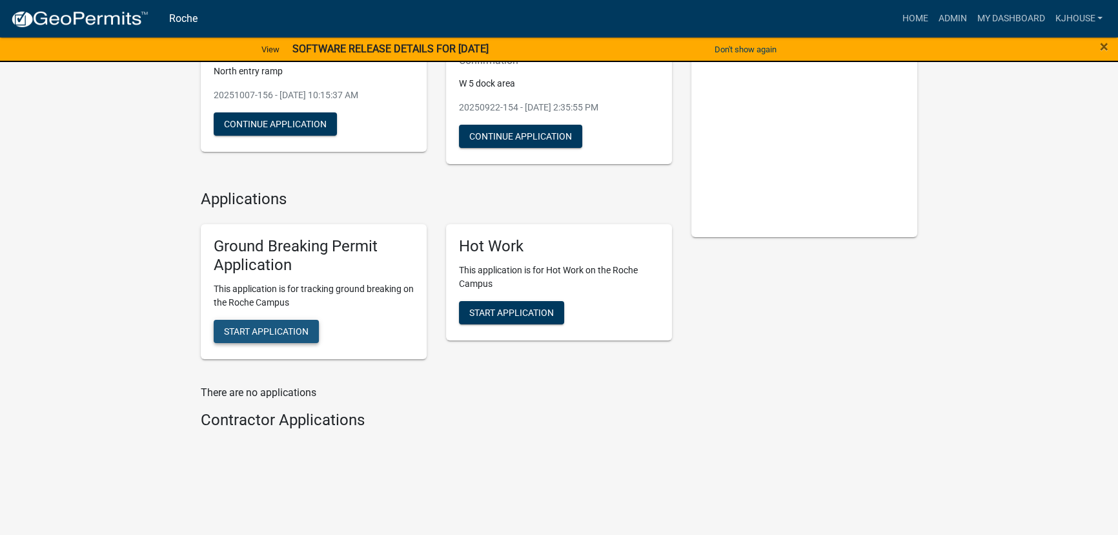
click at [249, 329] on span "Start Application" at bounding box center [266, 330] width 85 height 10
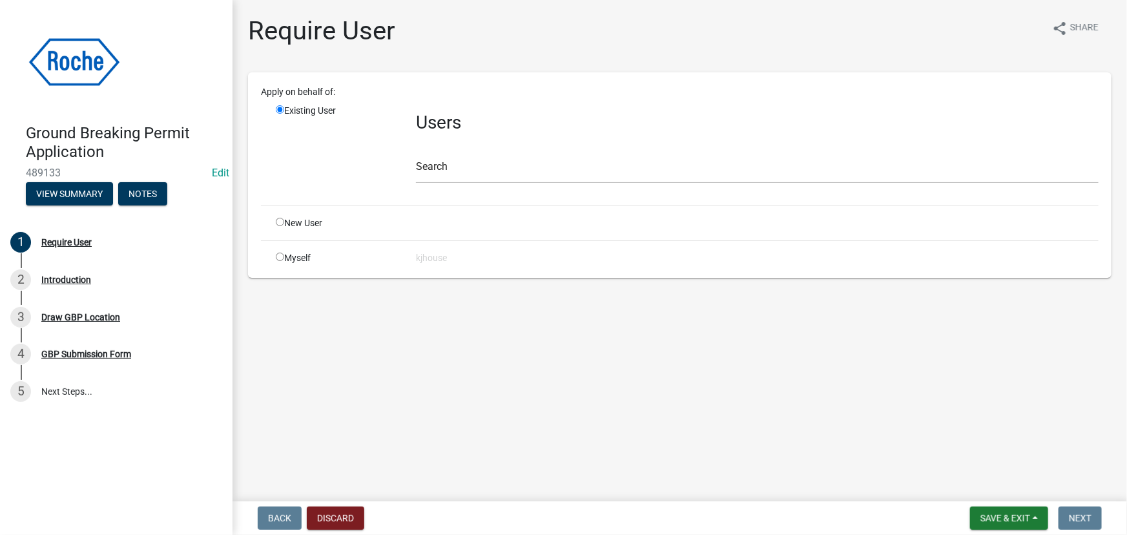
click at [280, 257] on input "radio" at bounding box center [280, 256] width 8 height 8
radio input "true"
radio input "false"
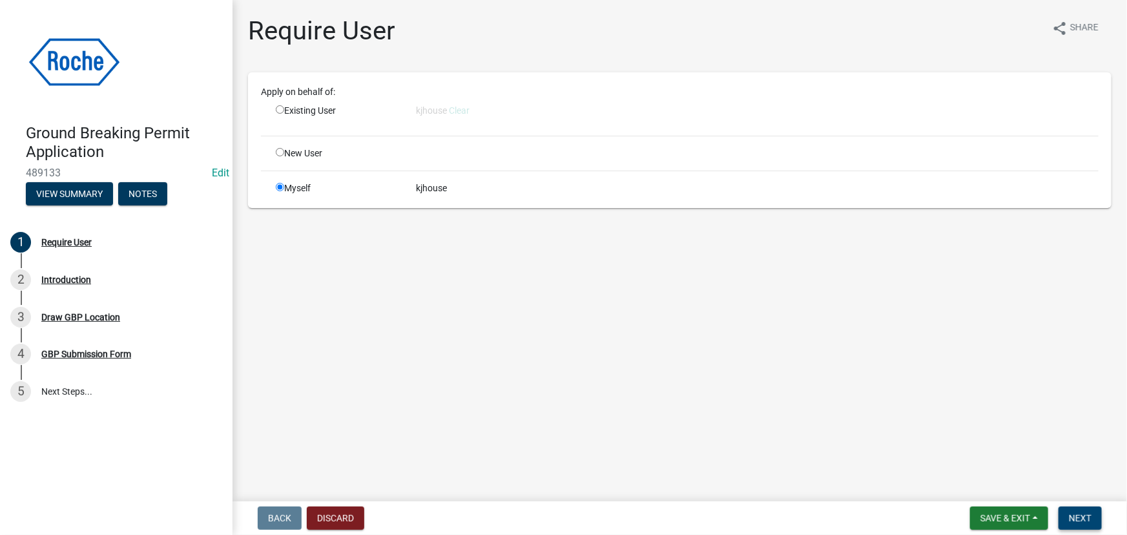
click at [1085, 516] on span "Next" at bounding box center [1079, 518] width 23 height 10
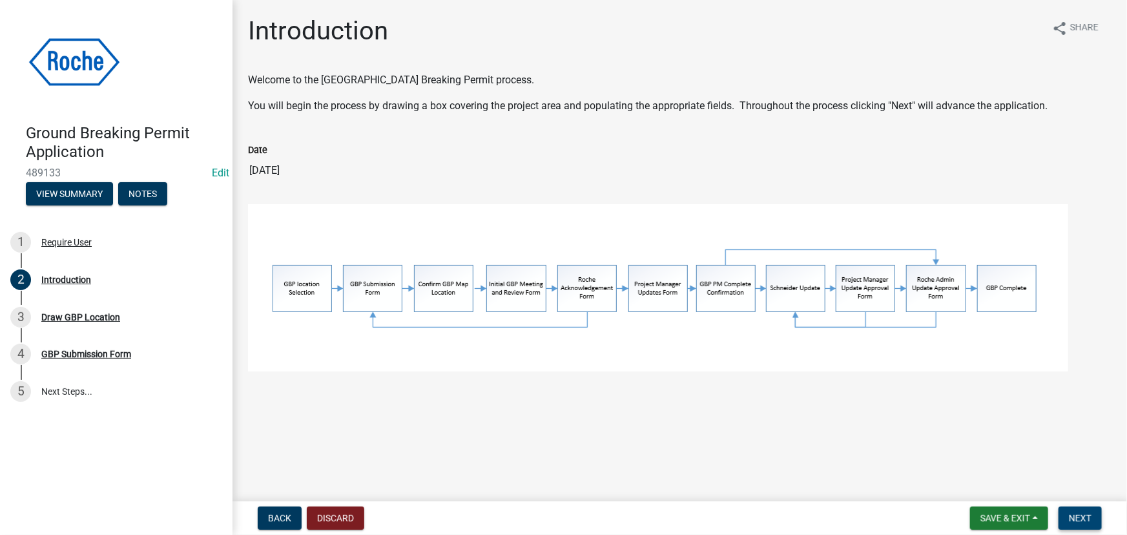
click at [1078, 515] on span "Next" at bounding box center [1079, 518] width 23 height 10
